Goal: Transaction & Acquisition: Purchase product/service

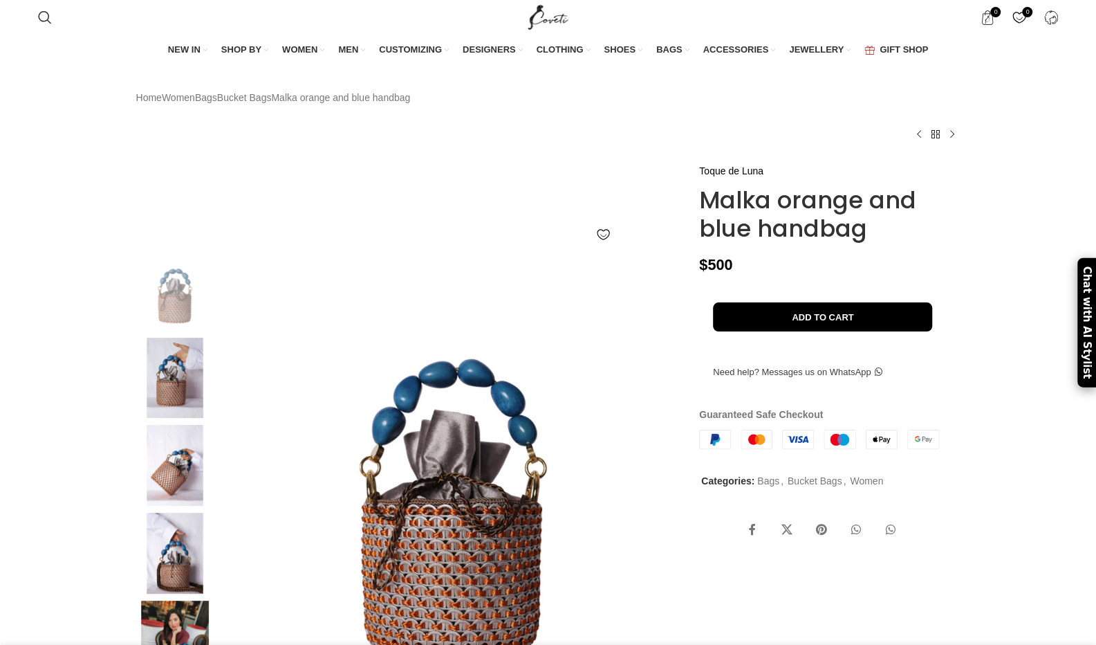
scroll to position [260, 0]
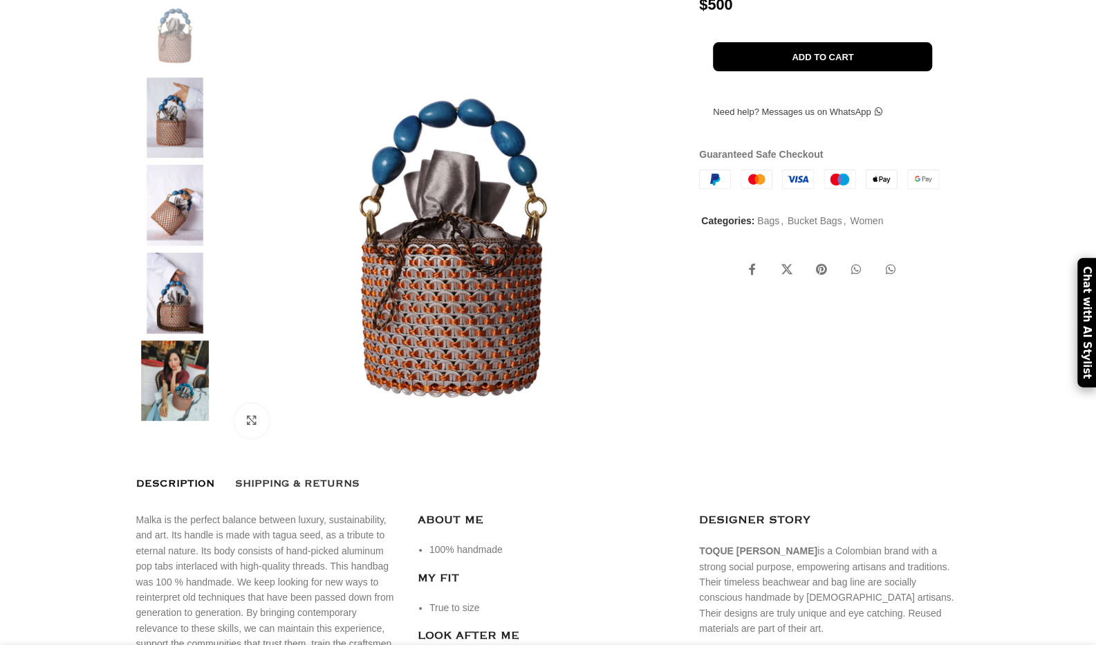
click at [159, 421] on img at bounding box center [175, 380] width 84 height 81
click at [178, 316] on img at bounding box center [175, 292] width 84 height 81
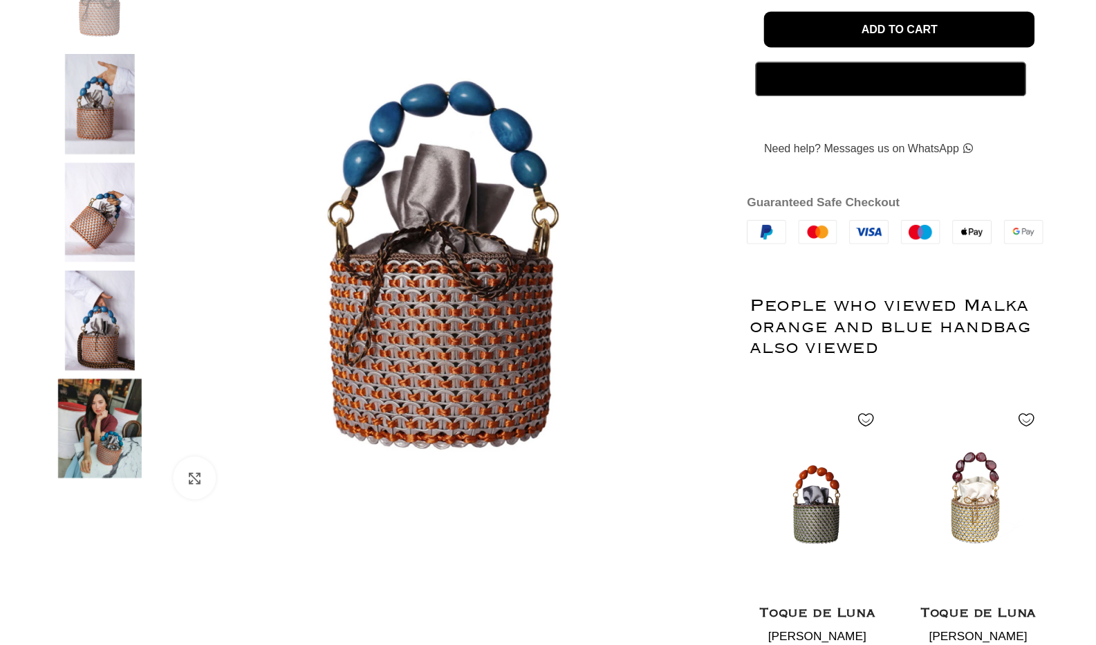
scroll to position [0, 291]
